Goal: Navigation & Orientation: Find specific page/section

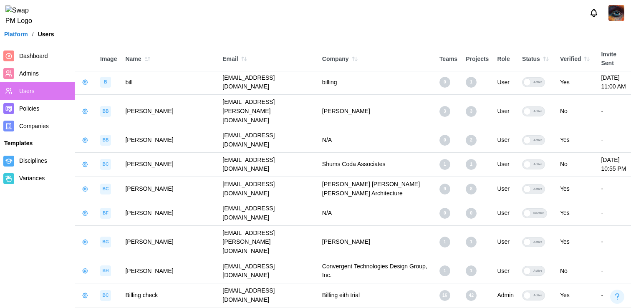
scroll to position [3668, 0]
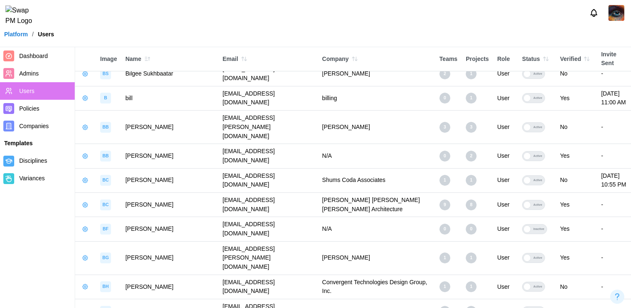
click at [38, 126] on span "Companies" at bounding box center [34, 126] width 30 height 7
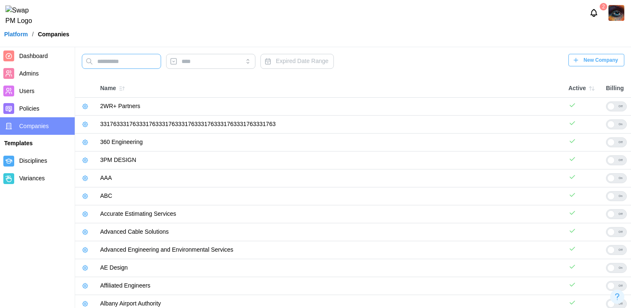
click at [105, 63] on input "text" at bounding box center [121, 61] width 79 height 15
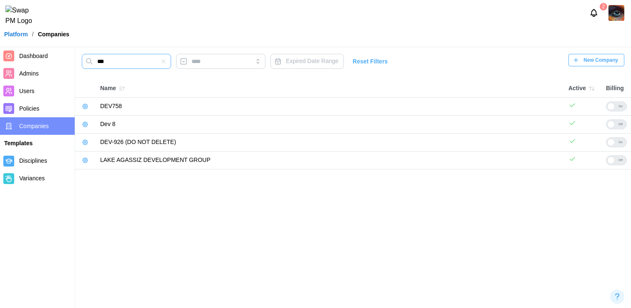
type input "***"
click at [84, 144] on icon "button" at bounding box center [85, 142] width 7 height 7
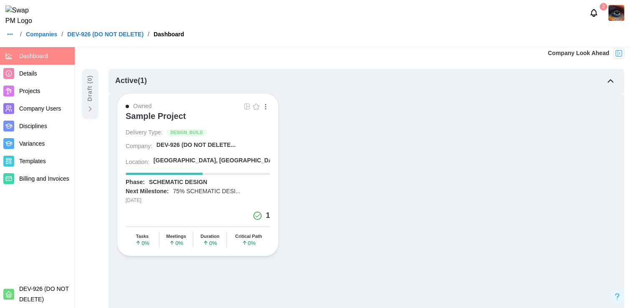
scroll to position [57, 0]
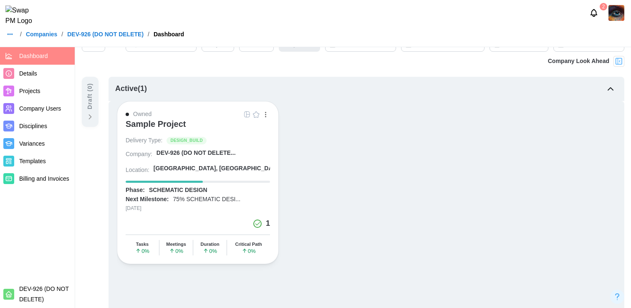
click at [265, 119] on div "Sample Project" at bounding box center [198, 128] width 144 height 18
click at [267, 114] on button "button" at bounding box center [265, 114] width 9 height 9
click at [308, 99] on div "Active ( 1 )" at bounding box center [367, 89] width 516 height 24
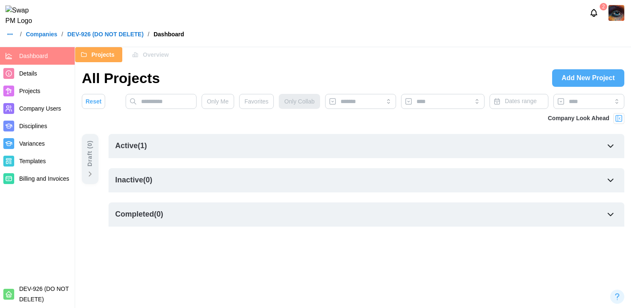
click at [291, 104] on div "Only Me Favorites Only Collab Dates range" at bounding box center [375, 103] width 499 height 19
click at [301, 140] on div "Active ( 1 )" at bounding box center [367, 146] width 516 height 24
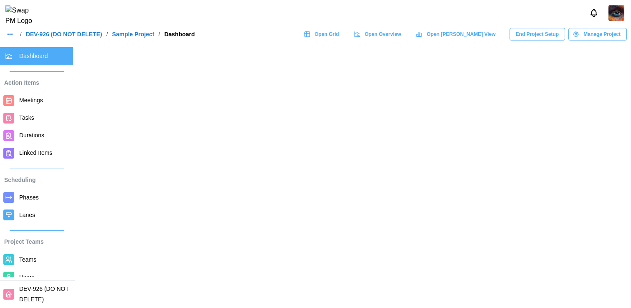
scroll to position [124, 0]
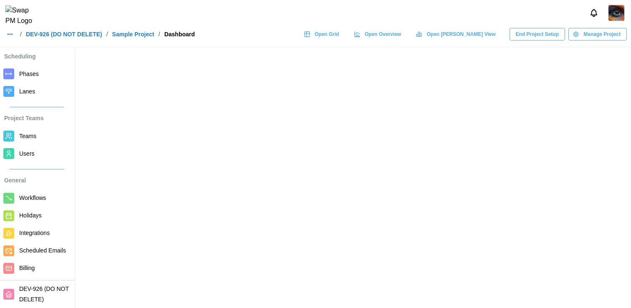
click at [28, 266] on span "Billing" at bounding box center [26, 268] width 15 height 7
